Goal: Find specific page/section: Find specific page/section

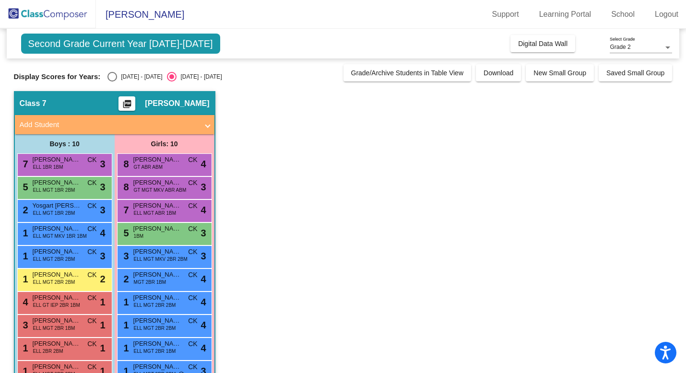
click at [113, 78] on div "Select an option" at bounding box center [113, 77] width 10 height 10
click at [112, 82] on input "[DATE] - [DATE]" at bounding box center [112, 82] width 0 height 0
radio input "true"
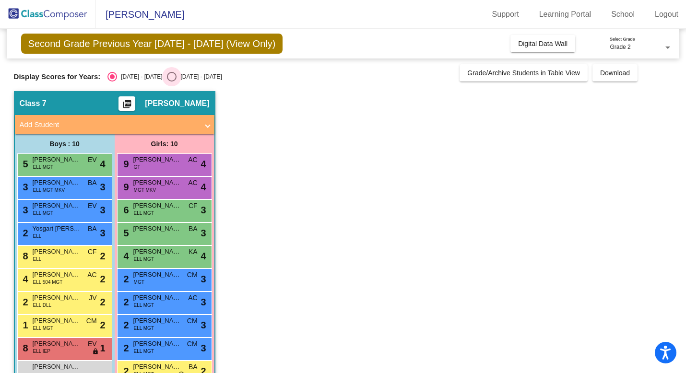
click at [167, 76] on div "Select an option" at bounding box center [172, 77] width 10 height 10
click at [171, 82] on input "[DATE] - [DATE]" at bounding box center [171, 82] width 0 height 0
radio input "true"
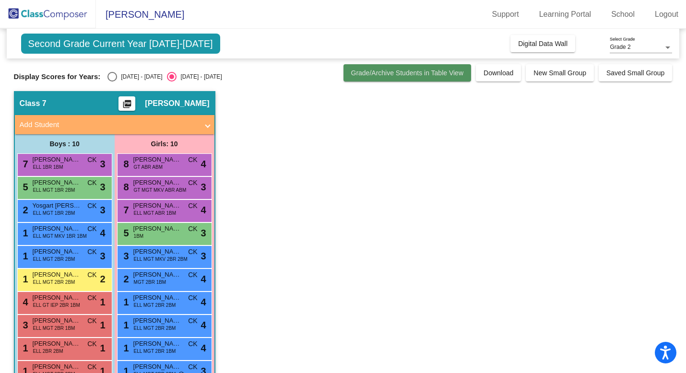
click at [411, 77] on button "Grade/Archive Students in Table View" at bounding box center [408, 72] width 128 height 17
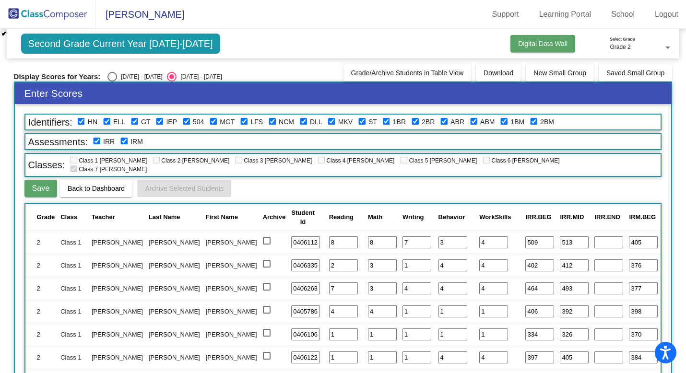
click at [528, 43] on span "Digital Data Wall" at bounding box center [542, 44] width 49 height 8
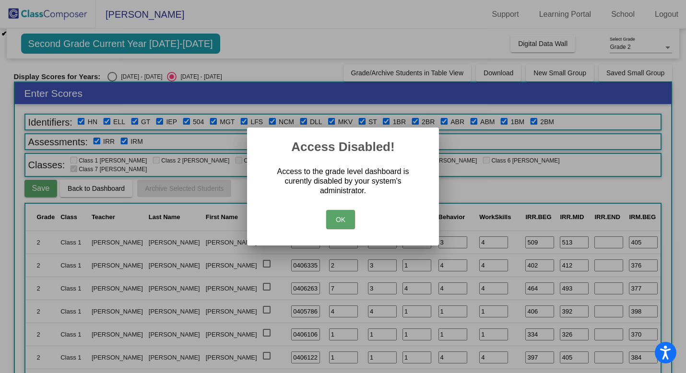
click at [345, 215] on button "OK" at bounding box center [340, 219] width 29 height 19
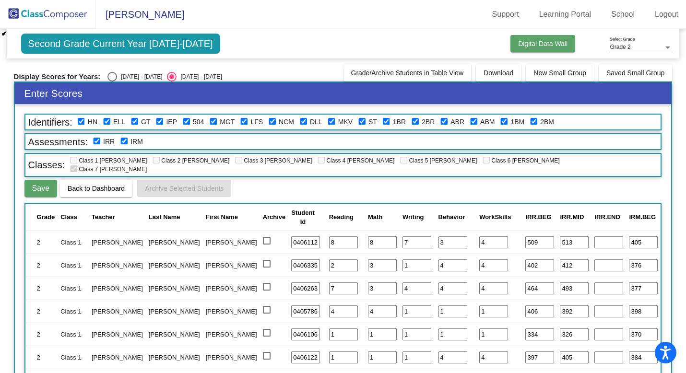
click at [543, 46] on span "Digital Data Wall" at bounding box center [542, 44] width 49 height 8
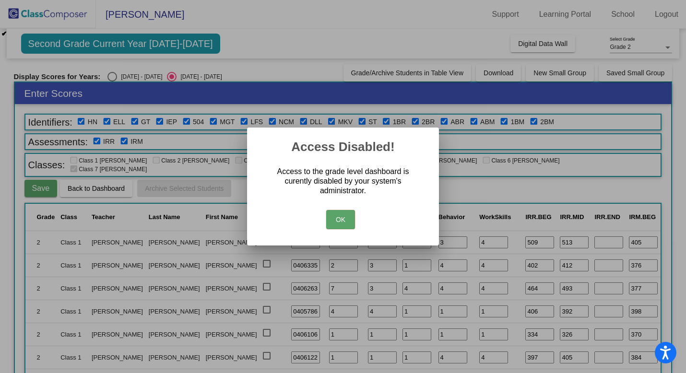
click at [345, 218] on button "OK" at bounding box center [340, 219] width 29 height 19
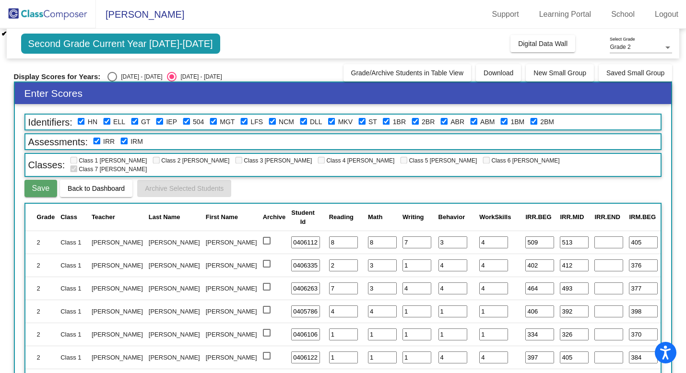
click at [109, 77] on div "Select an option" at bounding box center [113, 77] width 10 height 10
click at [112, 82] on input "[DATE] - [DATE]" at bounding box center [112, 82] width 0 height 0
radio input "true"
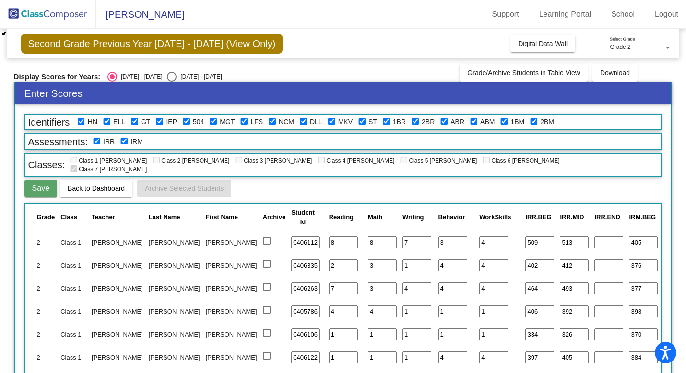
click at [43, 11] on img at bounding box center [48, 14] width 96 height 28
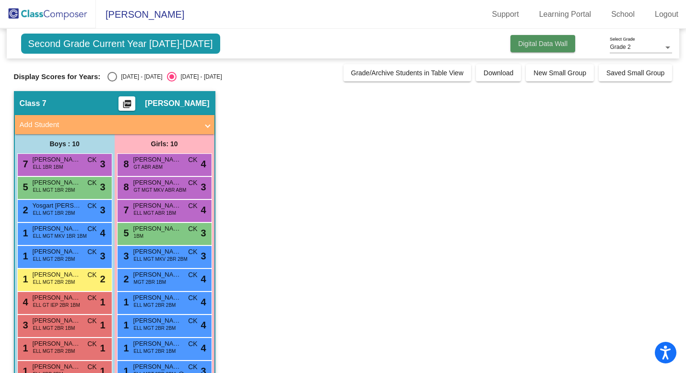
click at [530, 45] on span "Digital Data Wall" at bounding box center [542, 44] width 49 height 8
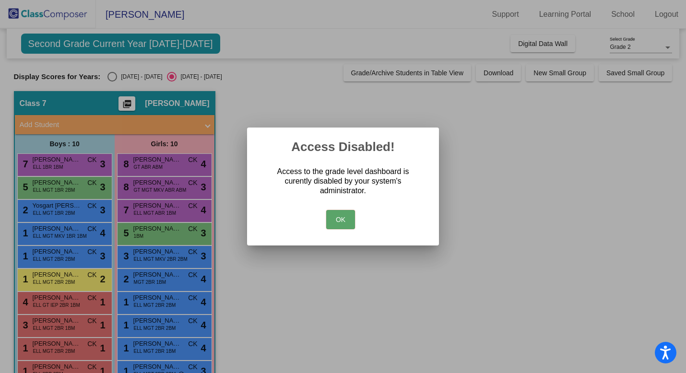
click at [342, 221] on button "OK" at bounding box center [340, 219] width 29 height 19
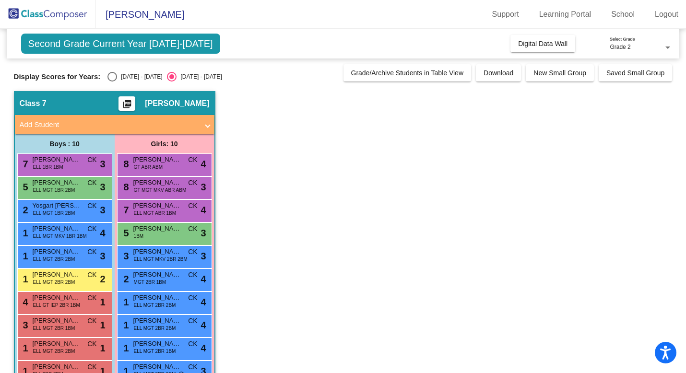
click at [635, 41] on div "Grade 2 Select Grade" at bounding box center [641, 45] width 62 height 16
click at [636, 46] on span "Grade 2" at bounding box center [641, 47] width 62 height 17
click at [636, 46] on div "Grade 2" at bounding box center [637, 47] width 54 height 7
